Goal: Navigation & Orientation: Find specific page/section

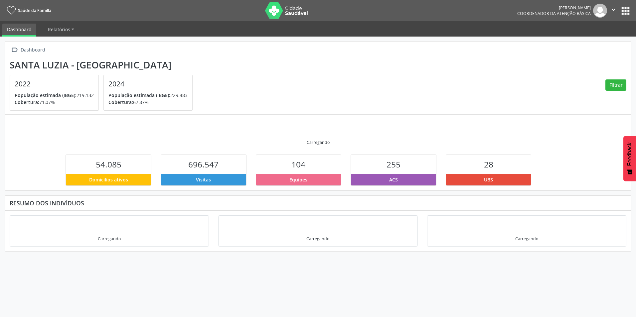
click at [624, 10] on button "apps" at bounding box center [625, 11] width 12 height 12
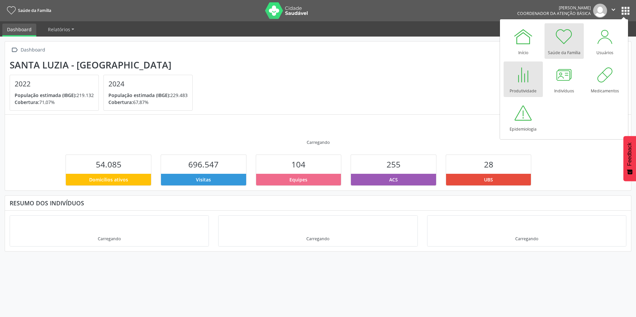
click at [522, 89] on div "Produtividade" at bounding box center [522, 89] width 27 height 9
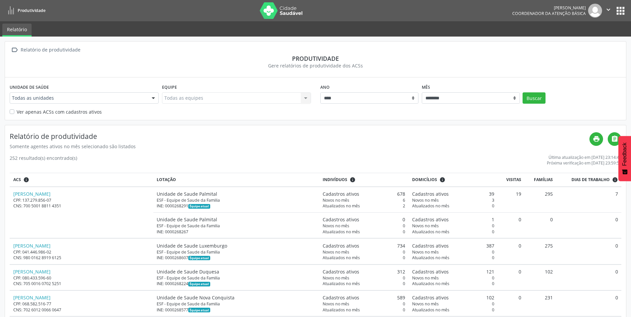
click at [617, 14] on button "apps" at bounding box center [620, 11] width 12 height 12
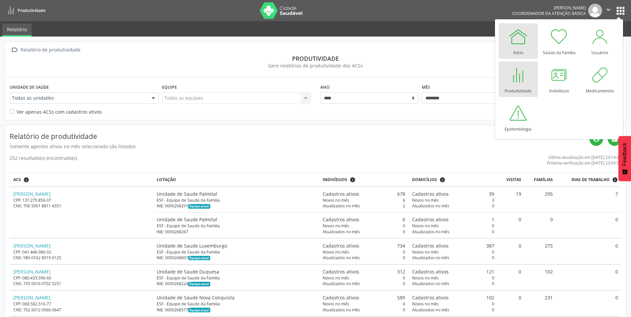
click at [515, 41] on div at bounding box center [518, 37] width 20 height 20
